Goal: Information Seeking & Learning: Learn about a topic

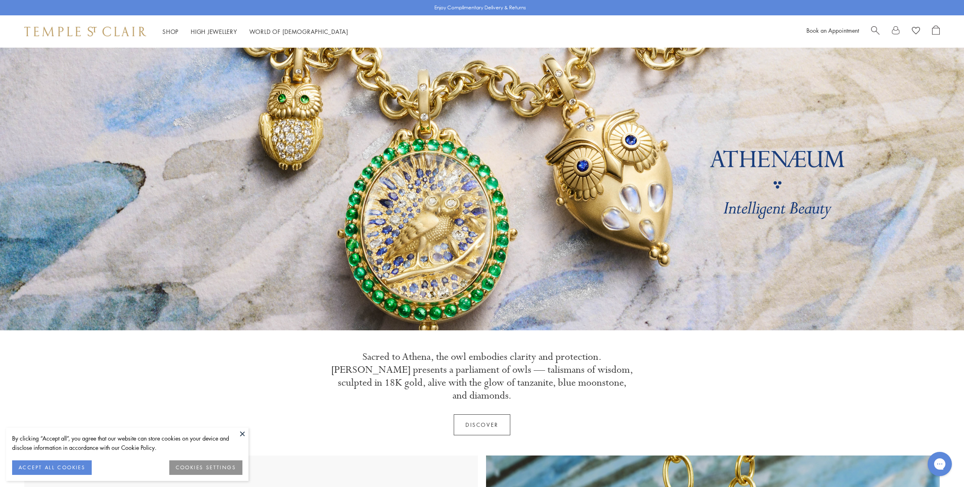
click at [241, 435] on button at bounding box center [242, 434] width 12 height 12
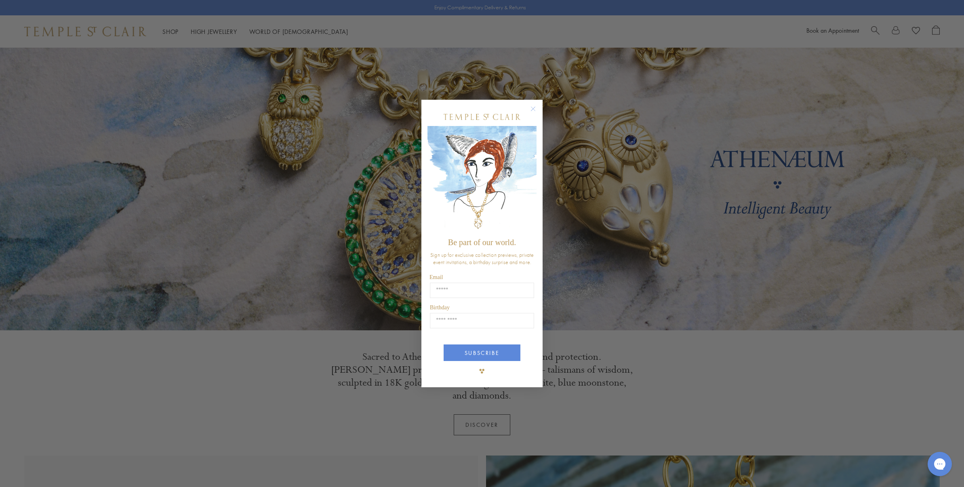
click at [533, 107] on circle "Close dialog" at bounding box center [534, 109] width 10 height 10
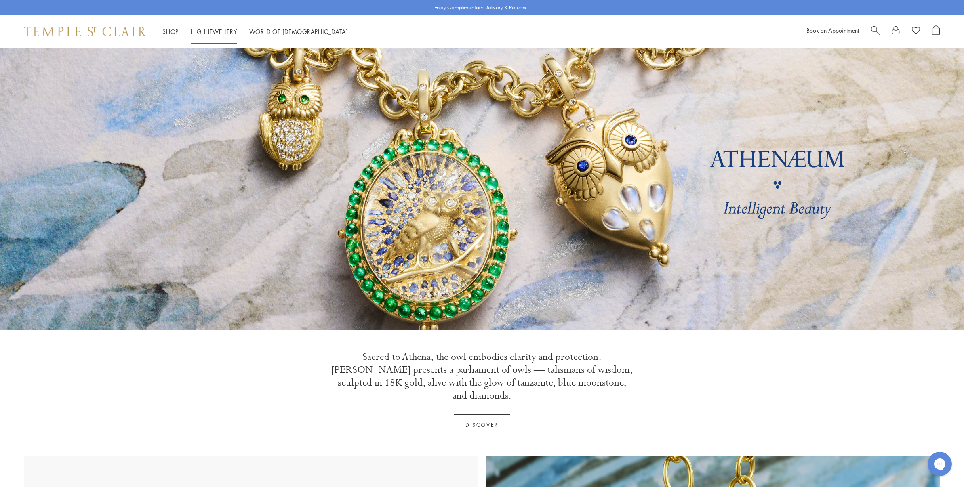
click at [200, 33] on link "High Jewellery High Jewellery" at bounding box center [214, 31] width 46 height 8
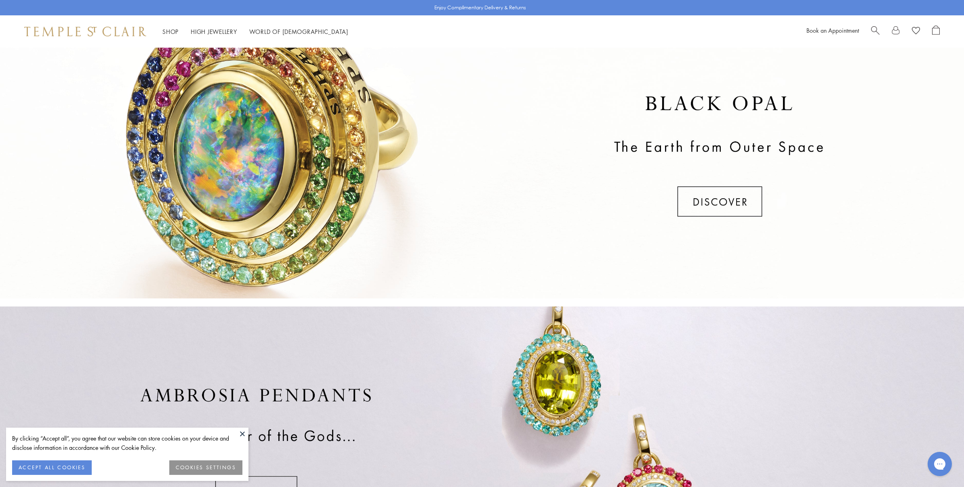
scroll to position [296, 0]
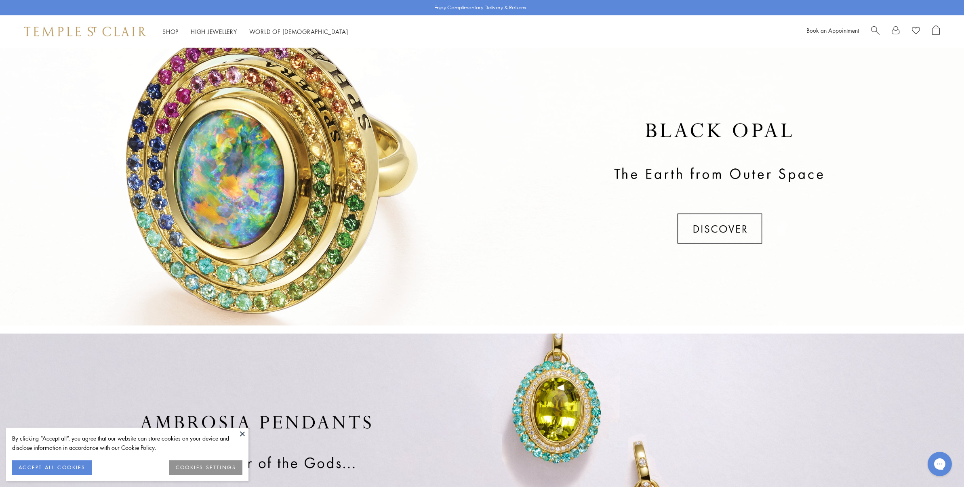
click at [725, 230] on div at bounding box center [482, 184] width 964 height 283
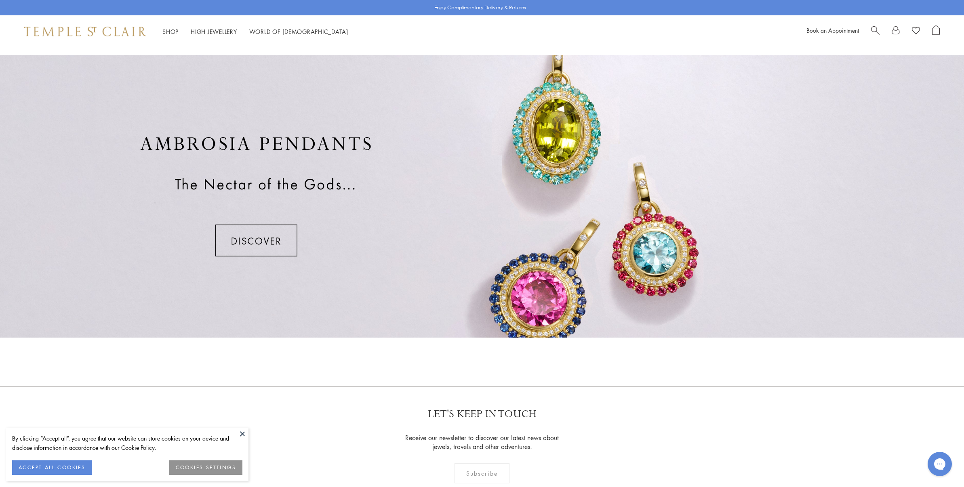
scroll to position [601, 0]
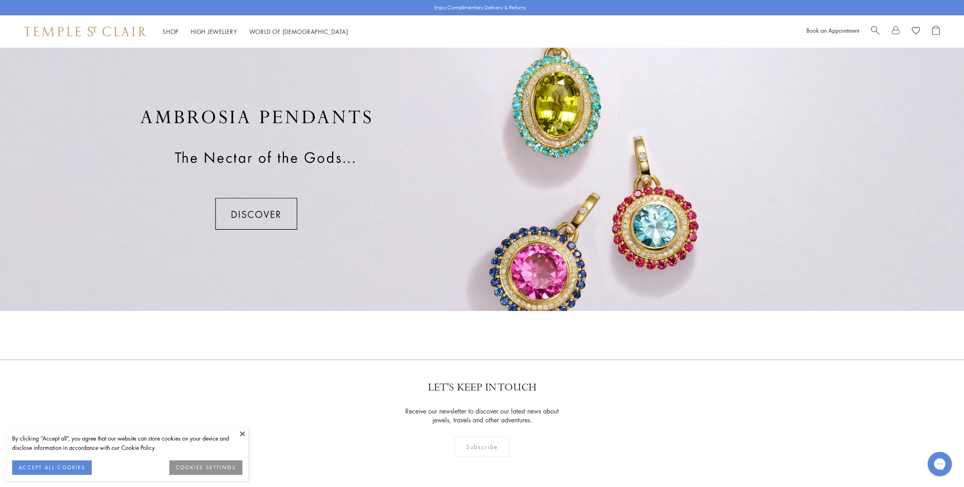
click at [265, 217] on div at bounding box center [482, 169] width 964 height 283
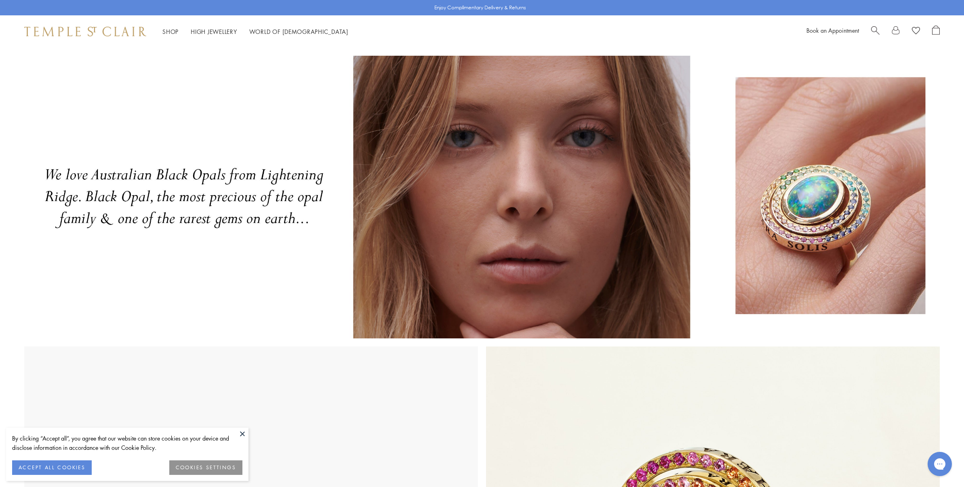
click at [241, 435] on button at bounding box center [242, 434] width 12 height 12
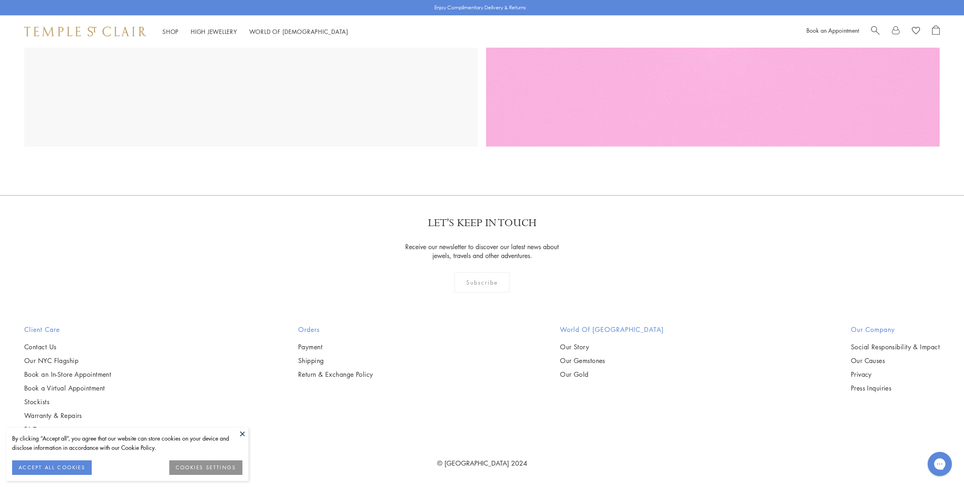
scroll to position [2493, 0]
click at [242, 434] on button at bounding box center [242, 434] width 12 height 12
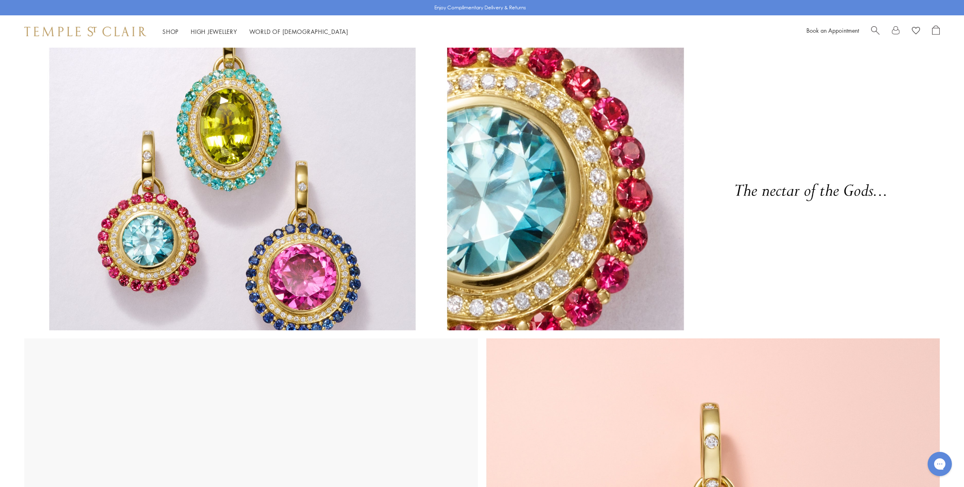
scroll to position [0, 0]
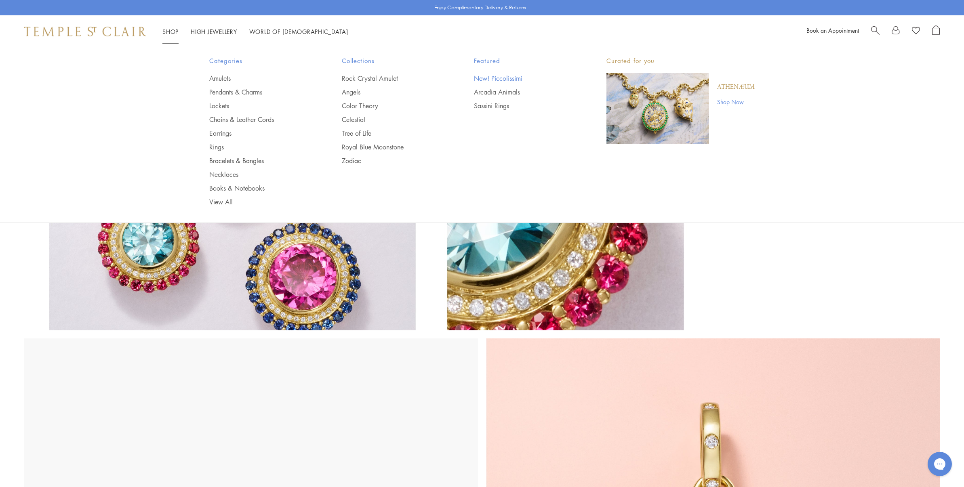
click at [505, 74] on link "New! Piccolissimi" at bounding box center [524, 78] width 100 height 9
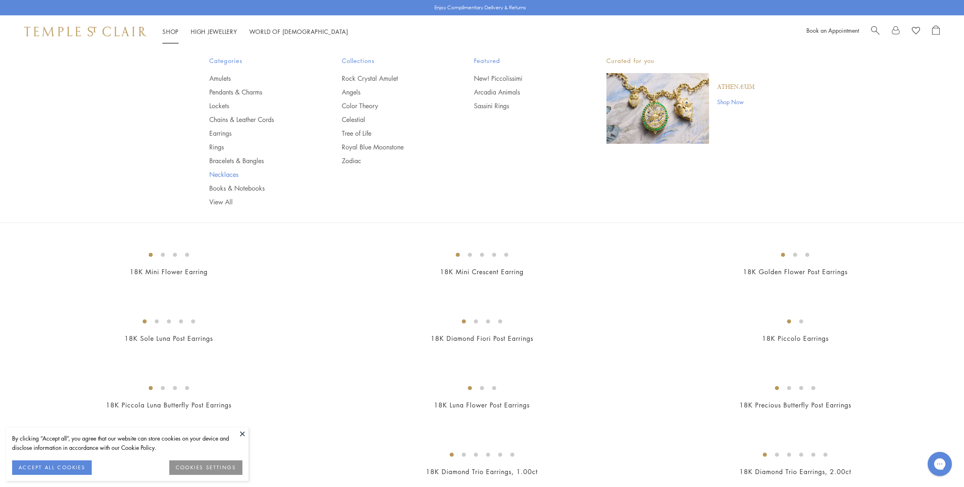
click at [222, 173] on link "Necklaces" at bounding box center [259, 174] width 100 height 9
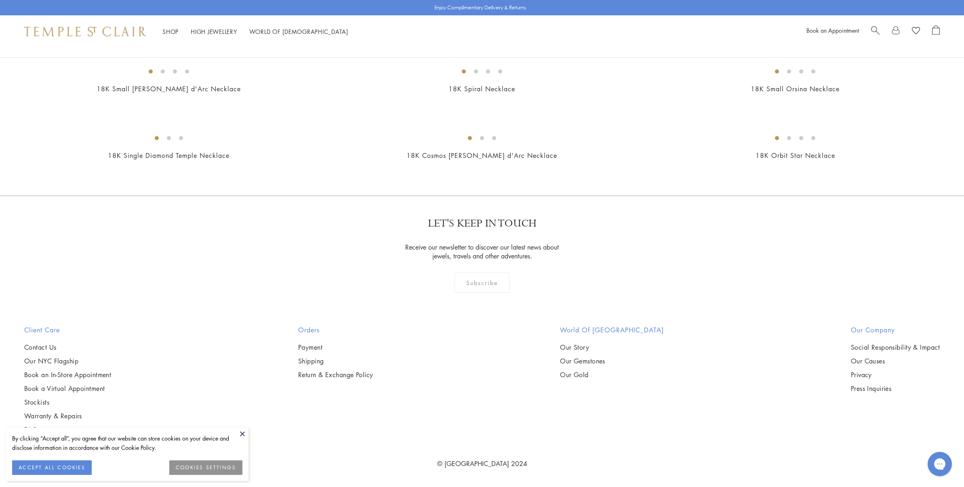
scroll to position [1185, 0]
click at [241, 434] on button at bounding box center [242, 434] width 12 height 12
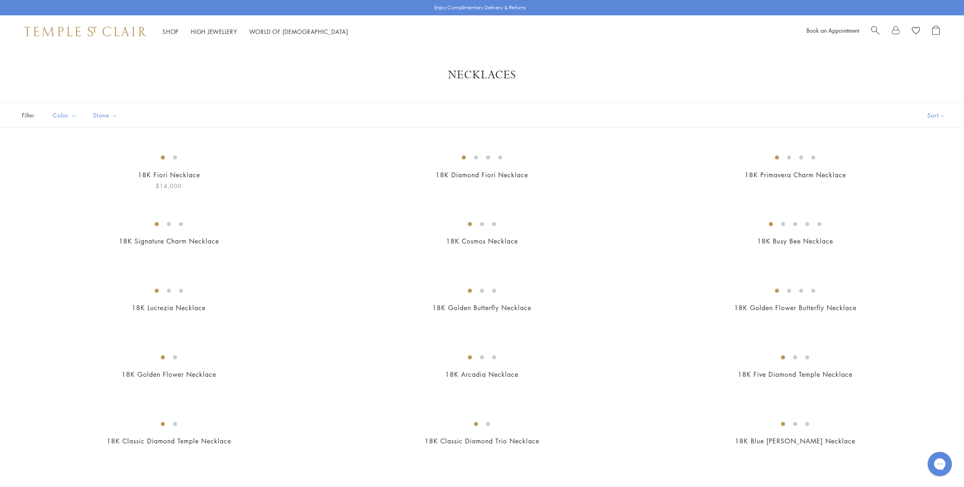
scroll to position [0, 0]
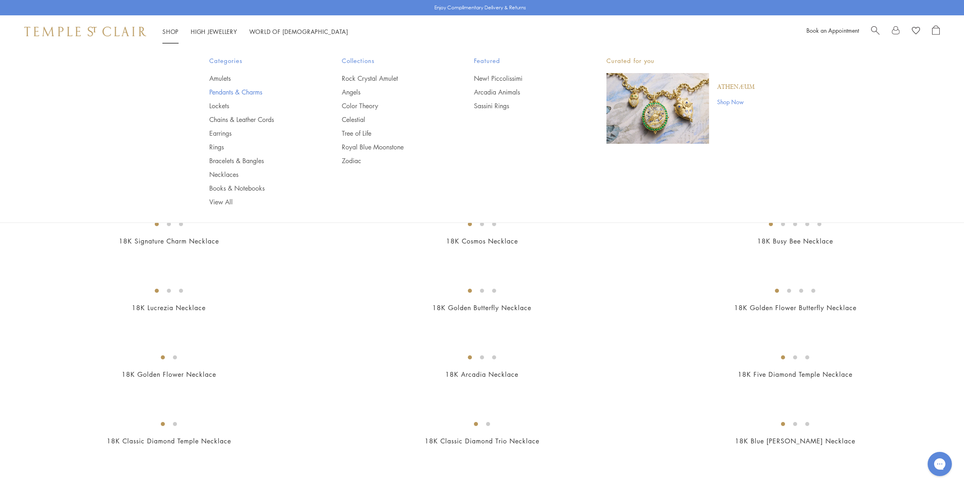
click at [246, 92] on link "Pendants & Charms" at bounding box center [259, 92] width 100 height 9
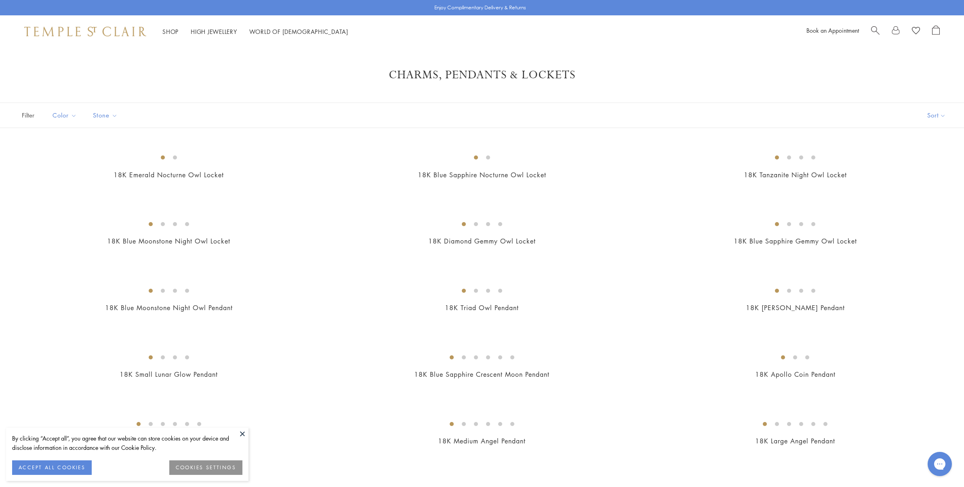
click at [241, 430] on button at bounding box center [242, 434] width 12 height 12
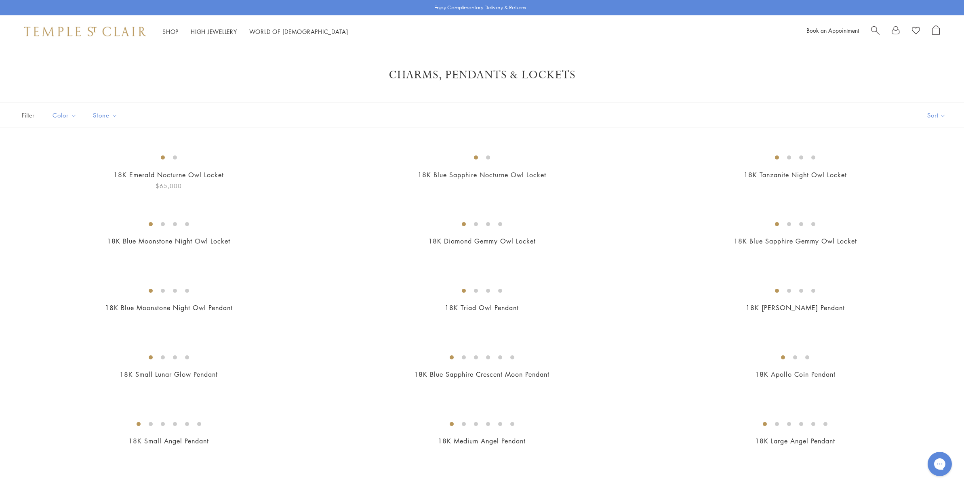
click at [0, 0] on img at bounding box center [0, 0] width 0 height 0
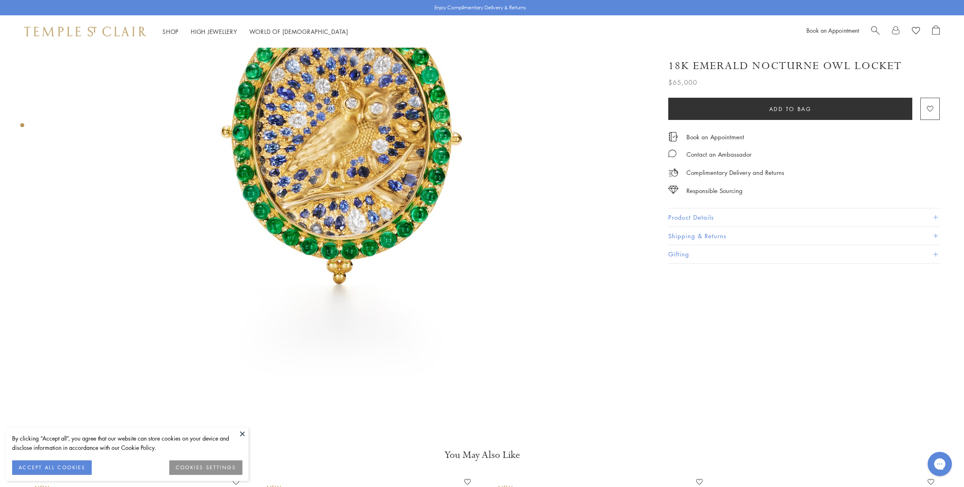
scroll to position [243, 0]
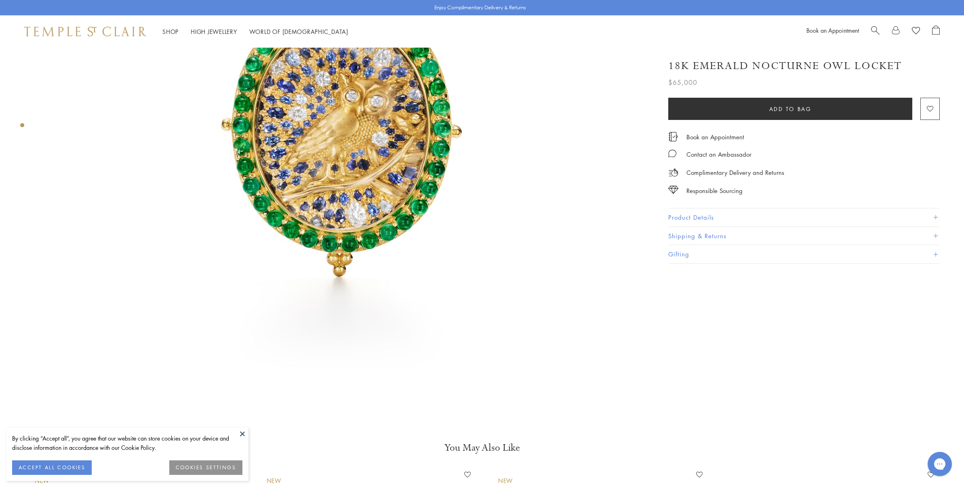
click at [822, 213] on button "Product Details" at bounding box center [804, 218] width 272 height 18
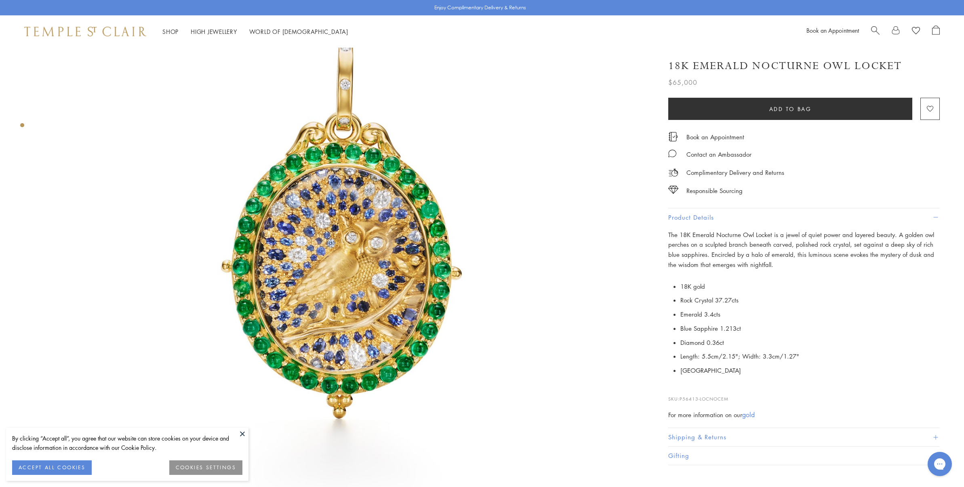
scroll to position [99, 0]
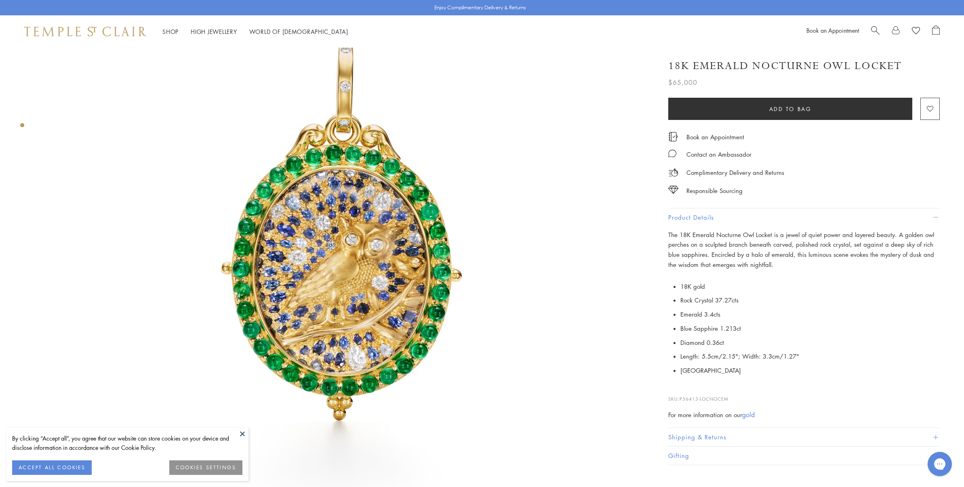
click at [240, 435] on button at bounding box center [242, 434] width 12 height 12
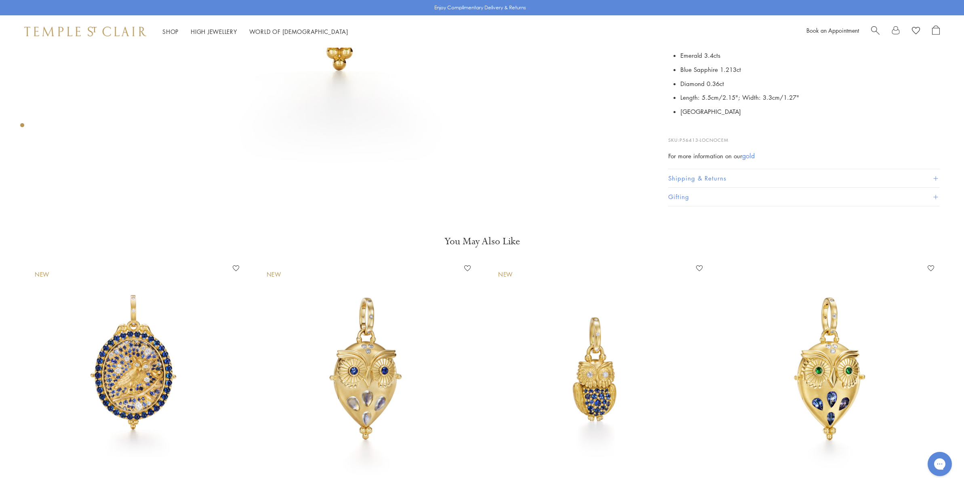
scroll to position [529, 0]
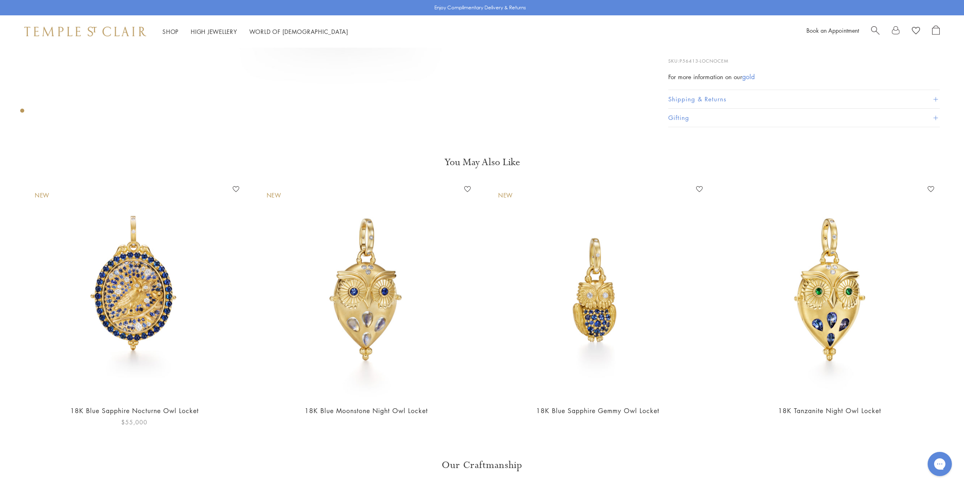
click at [142, 316] on img at bounding box center [135, 291] width 216 height 216
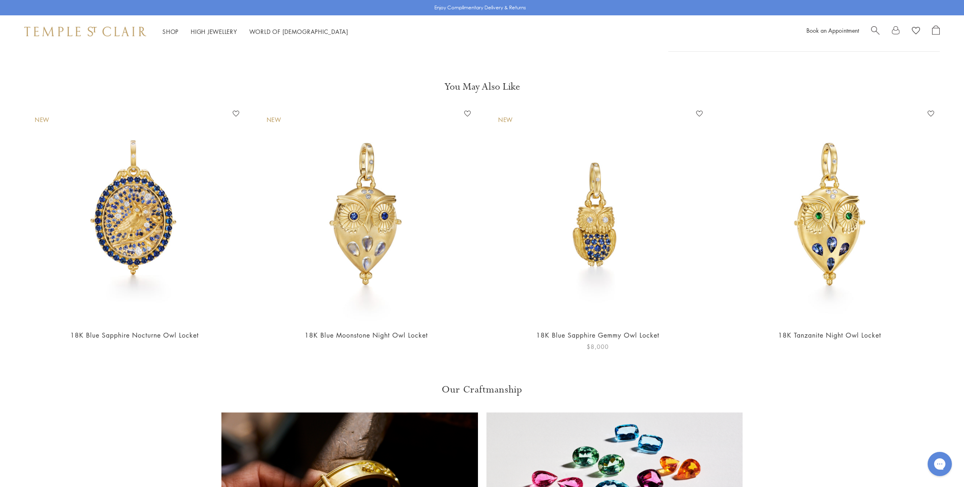
scroll to position [602, 0]
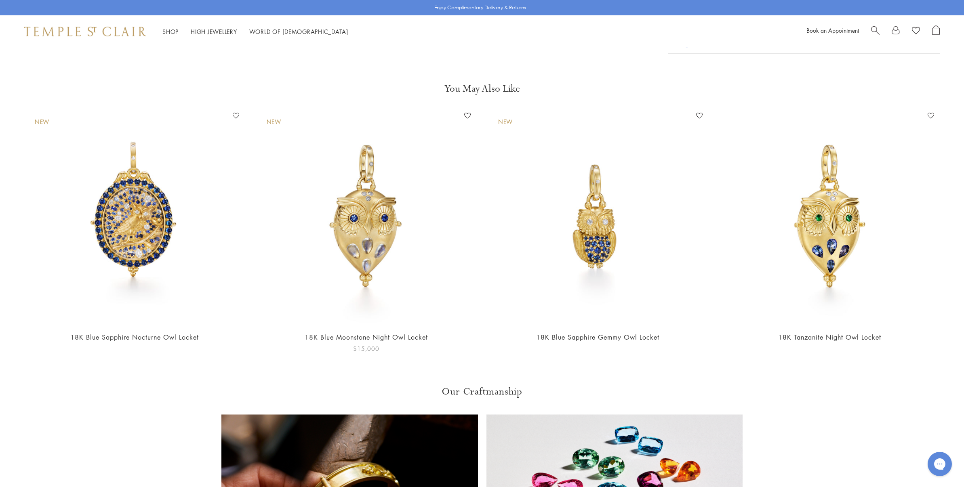
click at [373, 245] on img at bounding box center [367, 218] width 216 height 216
click at [811, 242] on img at bounding box center [830, 218] width 216 height 216
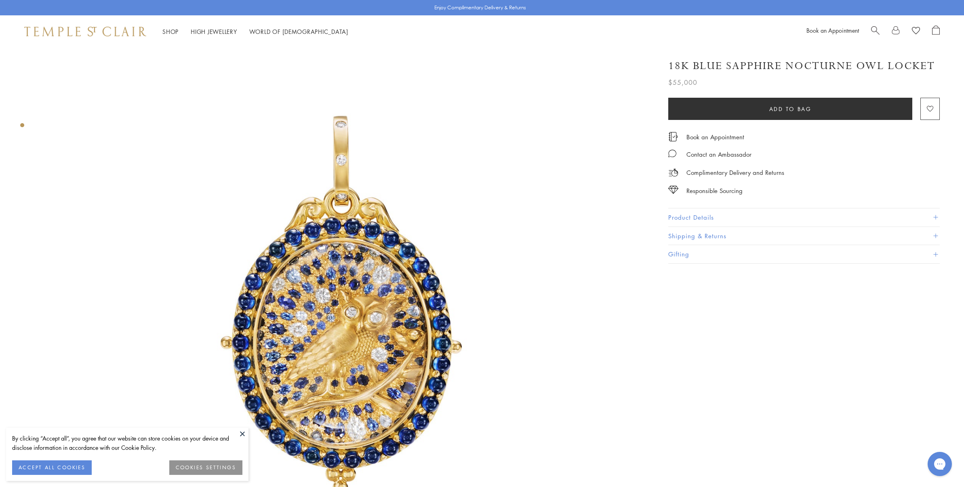
scroll to position [162, 0]
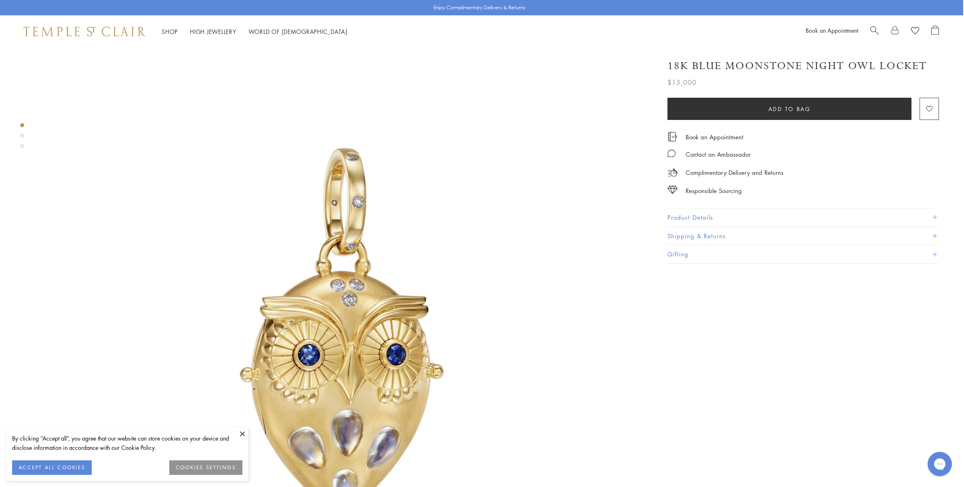
scroll to position [0, 1]
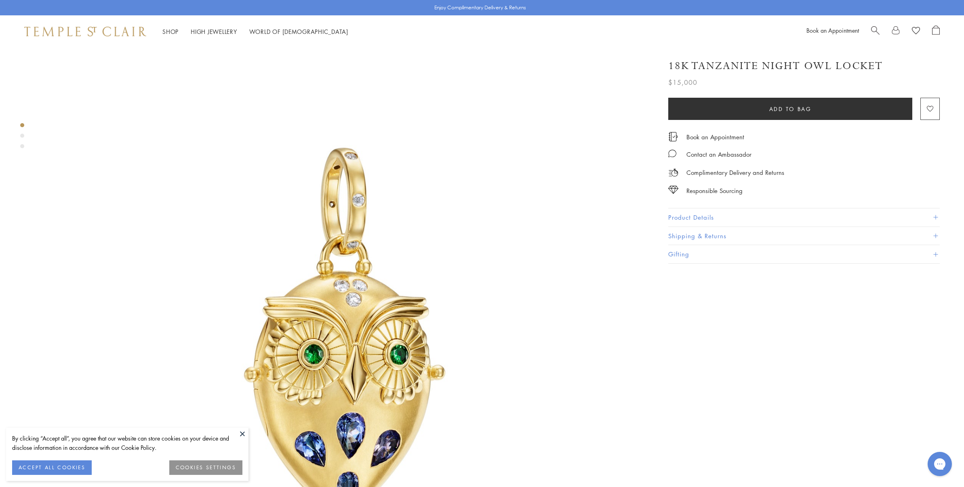
click at [780, 214] on button "Product Details" at bounding box center [804, 218] width 272 height 18
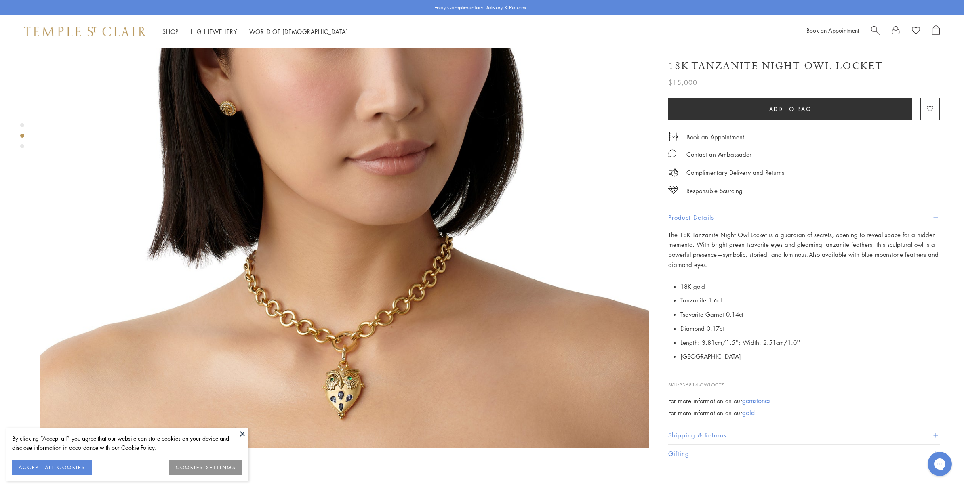
scroll to position [832, 0]
